Goal: Task Accomplishment & Management: Use online tool/utility

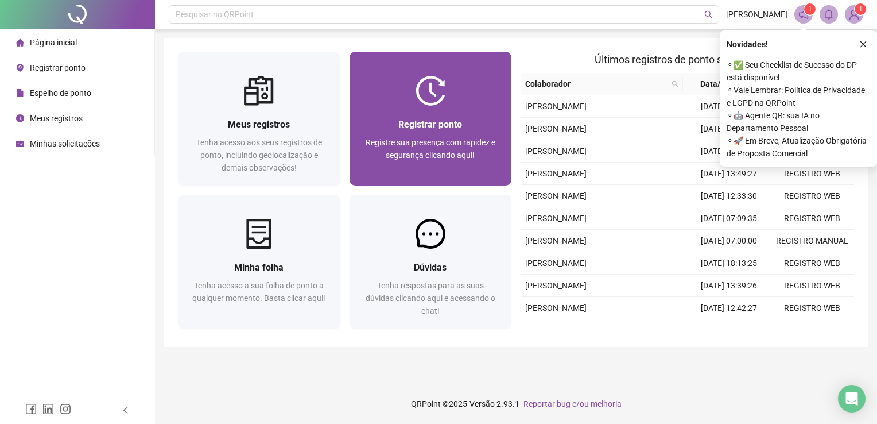
drag, startPoint x: 0, startPoint y: 0, endPoint x: 490, endPoint y: 172, distance: 519.6
click at [490, 172] on div "Registre sua presença com rapidez e segurança clicando aqui!" at bounding box center [430, 155] width 135 height 38
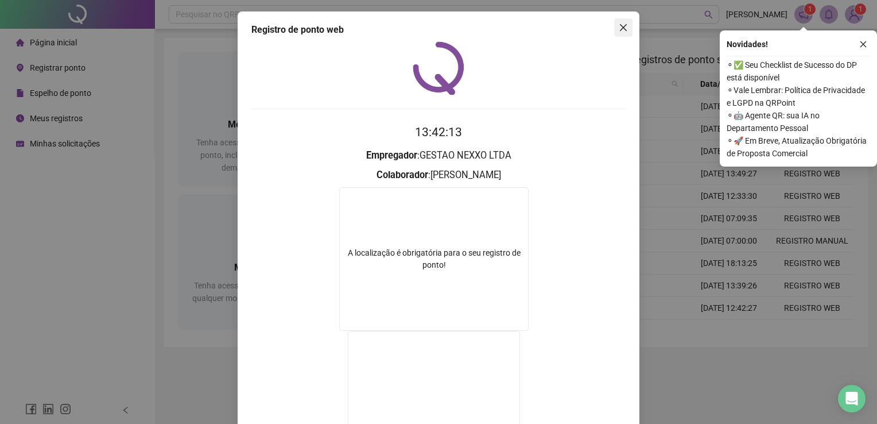
click at [620, 28] on icon "close" at bounding box center [623, 27] width 7 height 7
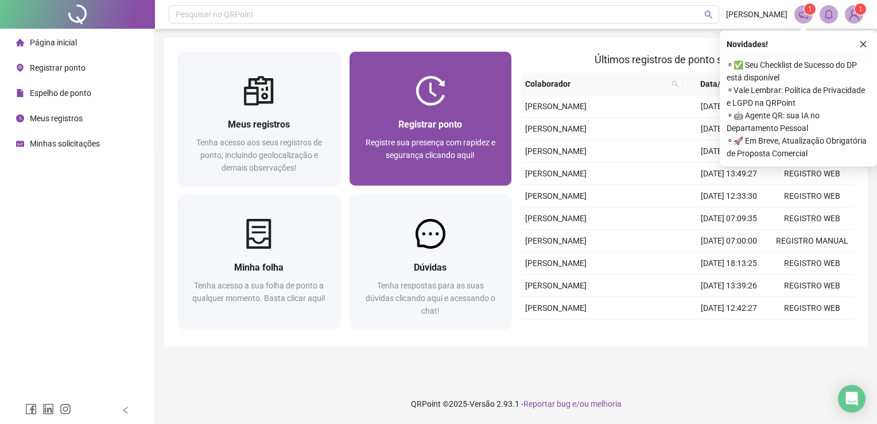
click at [442, 82] on img at bounding box center [431, 91] width 30 height 30
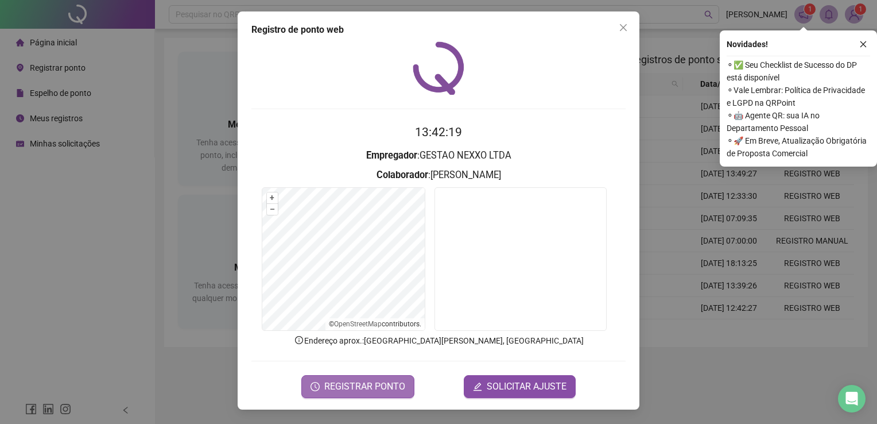
click at [390, 386] on span "REGISTRAR PONTO" at bounding box center [364, 386] width 81 height 14
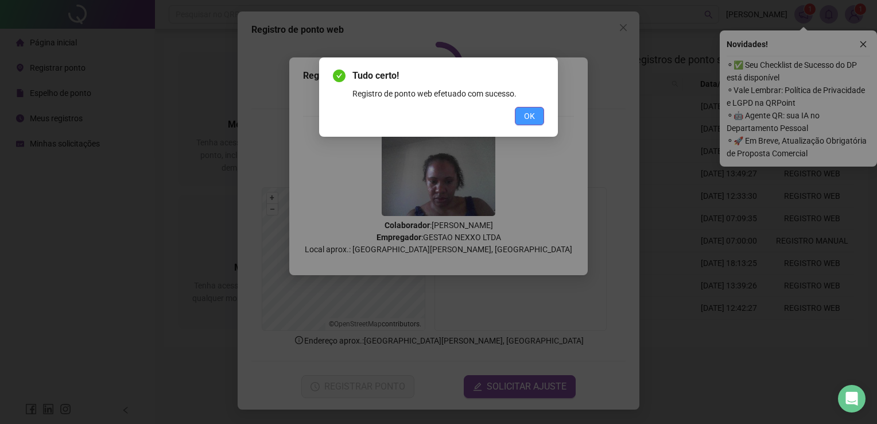
click at [530, 108] on button "OK" at bounding box center [529, 116] width 29 height 18
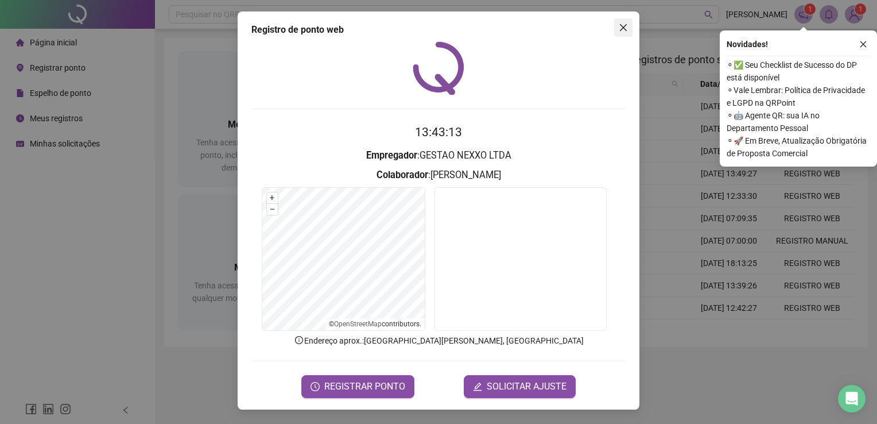
click at [620, 24] on icon "close" at bounding box center [623, 27] width 9 height 9
